Goal: Task Accomplishment & Management: Manage account settings

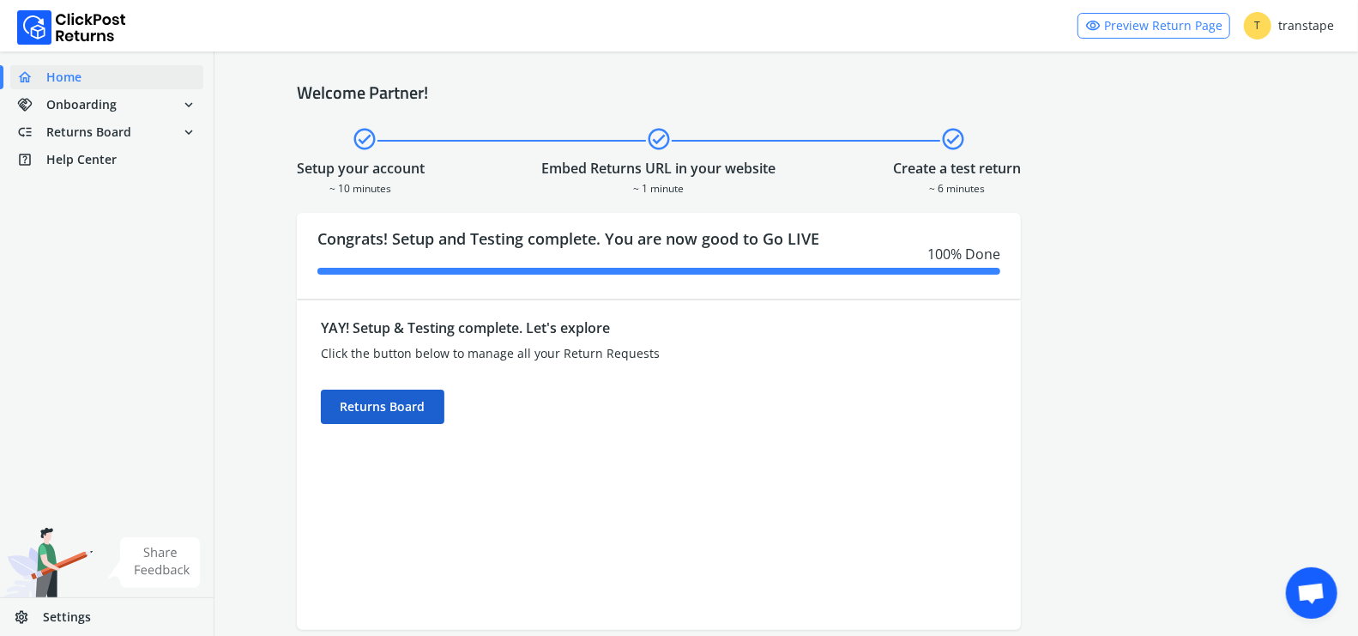
click at [372, 407] on div "Returns Board" at bounding box center [383, 406] width 124 height 34
click at [402, 424] on div "YAY! Setup & Testing complete. Let's explore Click the button below to manage a…" at bounding box center [568, 464] width 543 height 329
click at [402, 420] on div "Returns Board" at bounding box center [383, 406] width 124 height 34
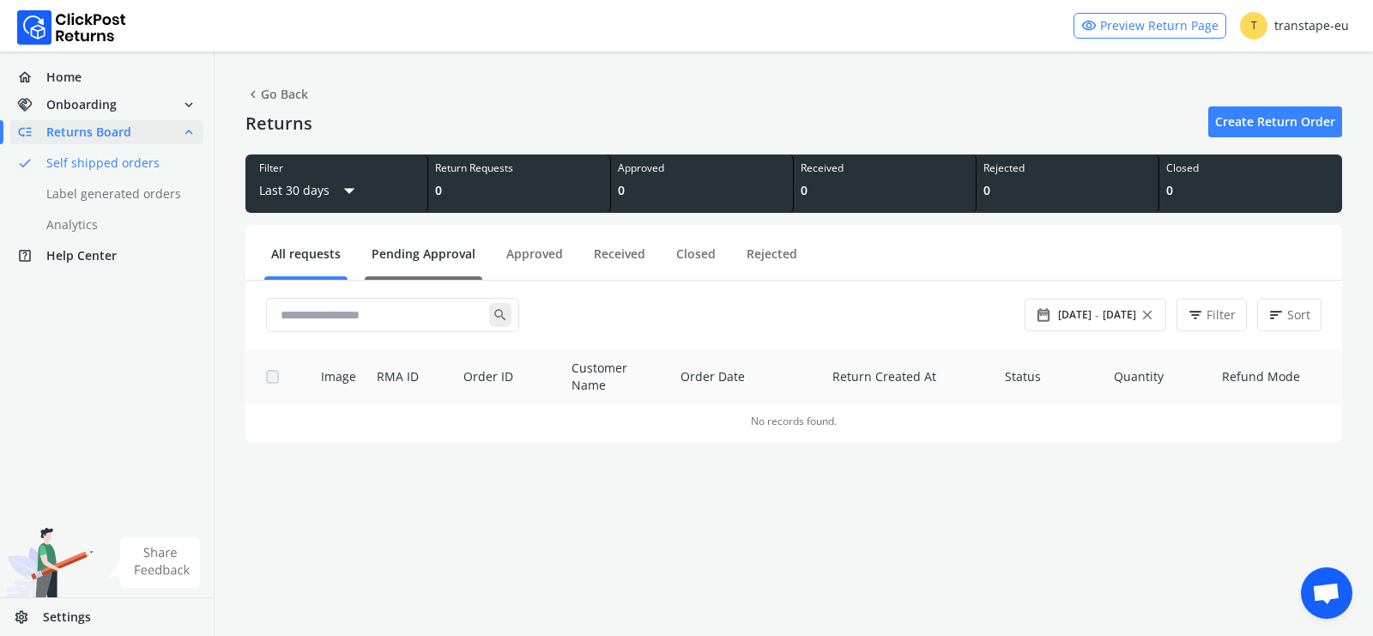
click at [398, 254] on link "Pending Approval" at bounding box center [424, 260] width 118 height 30
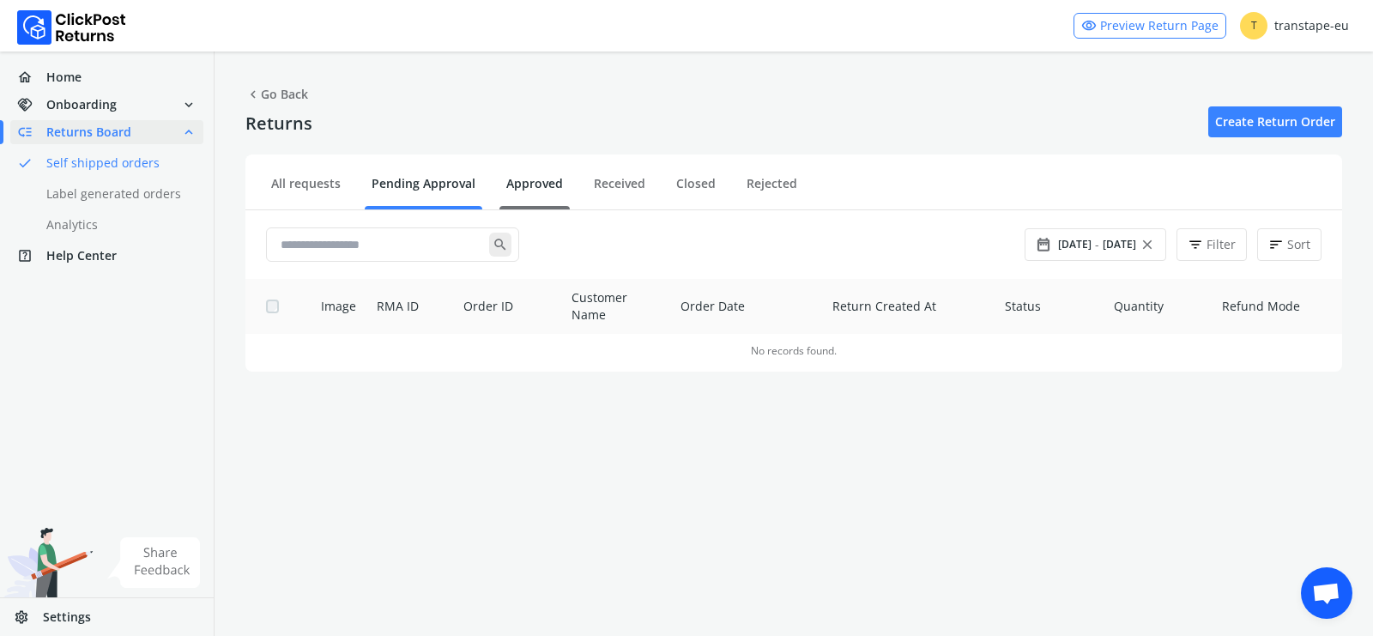
click at [540, 183] on link "Approved" at bounding box center [534, 190] width 70 height 30
click at [625, 179] on link "Received" at bounding box center [619, 190] width 65 height 30
click at [685, 179] on link "Closed" at bounding box center [695, 190] width 53 height 30
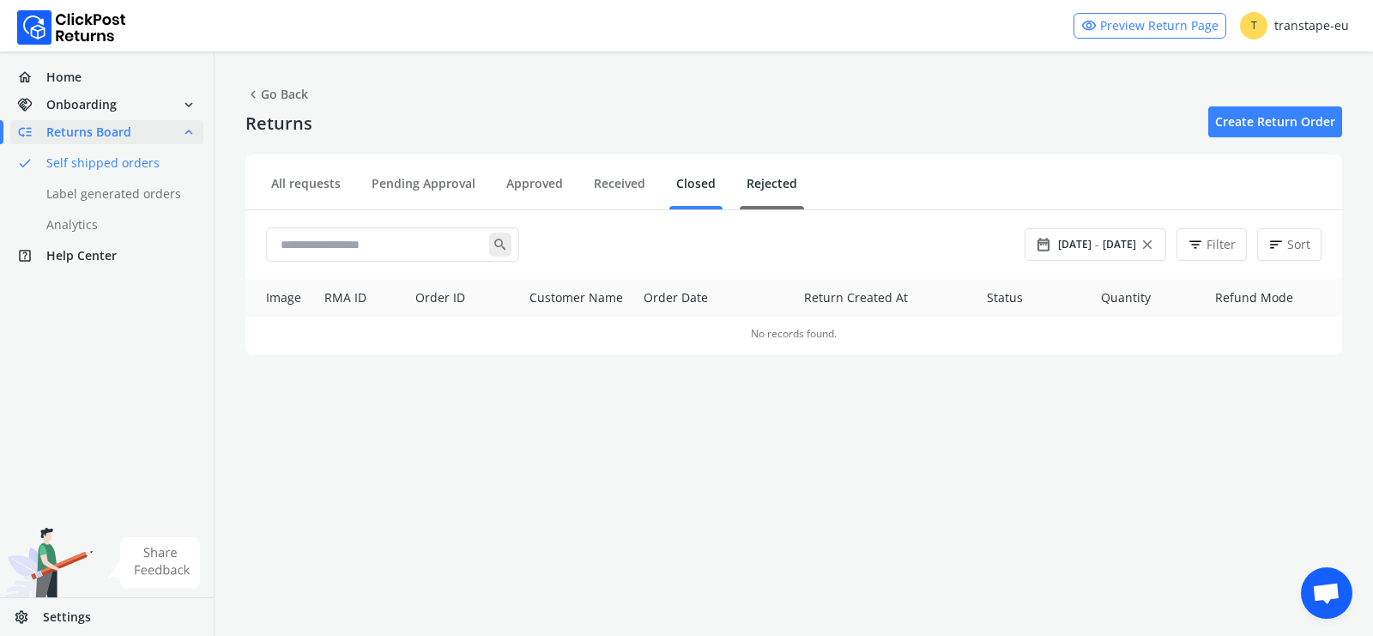
click at [774, 178] on link "Rejected" at bounding box center [771, 190] width 64 height 30
click at [314, 188] on link "All requests" at bounding box center [305, 190] width 83 height 30
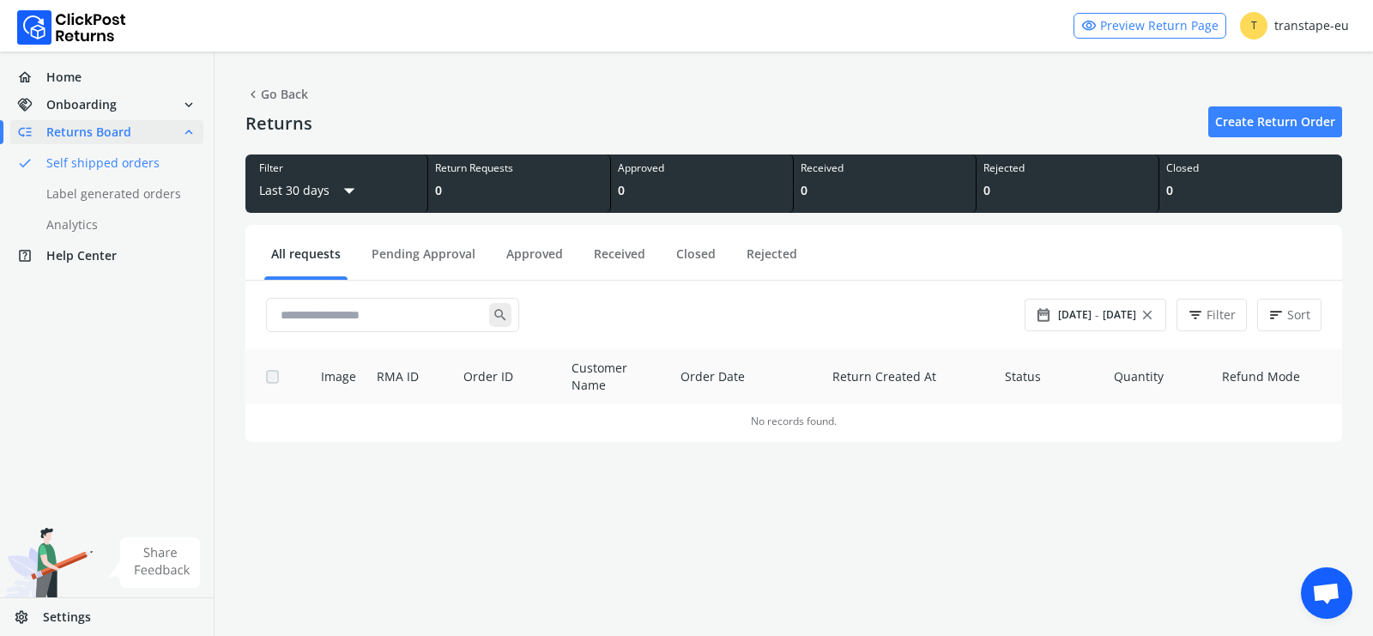
click at [129, 162] on link "done Self shipped orders" at bounding box center [117, 163] width 214 height 24
